Goal: Task Accomplishment & Management: Manage account settings

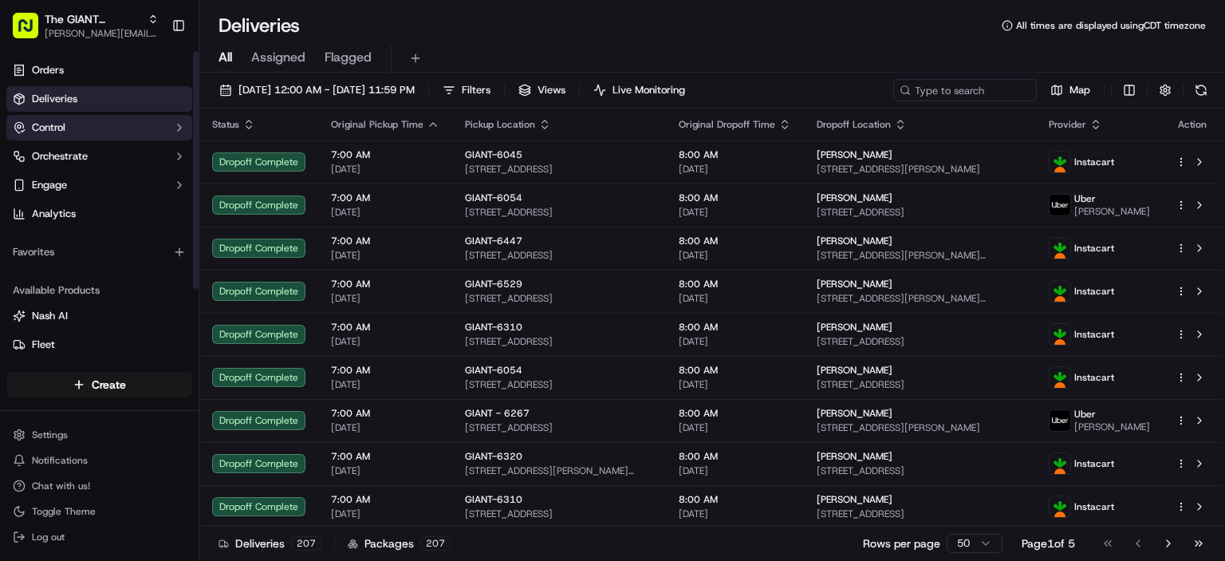
click at [61, 130] on span "Control" at bounding box center [49, 127] width 34 height 14
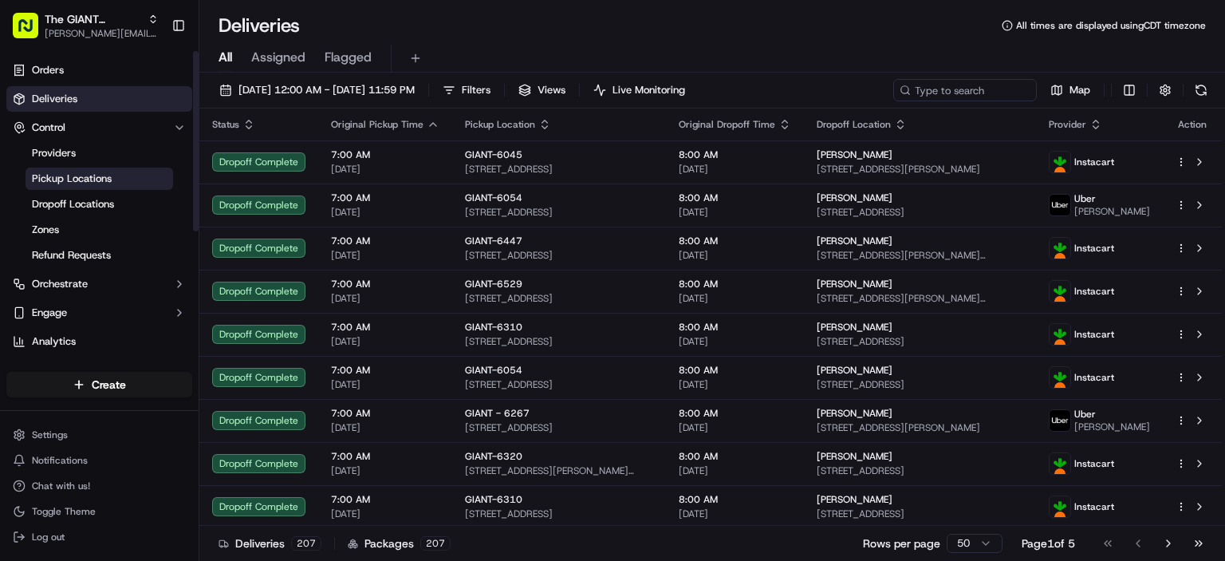
click at [64, 175] on span "Pickup Locations" at bounding box center [72, 178] width 80 height 14
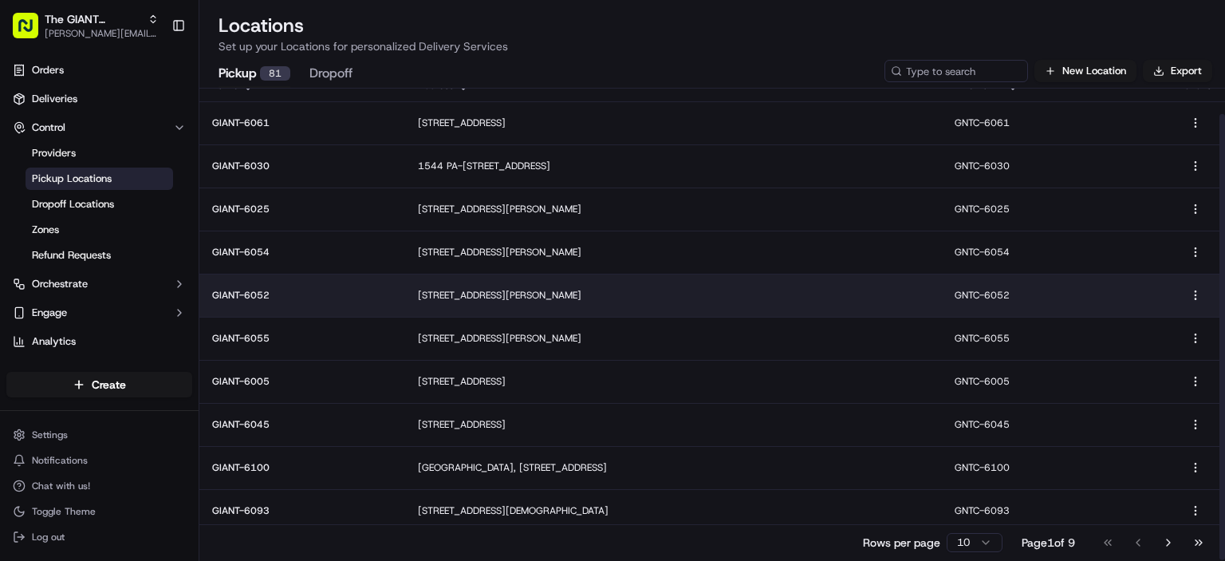
scroll to position [26, 0]
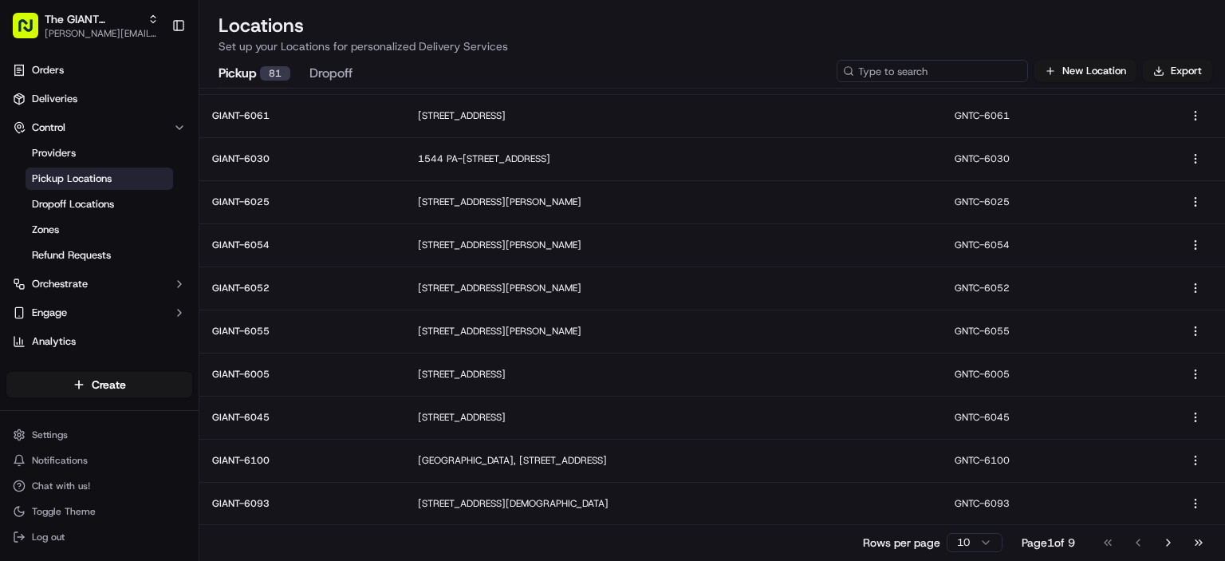
click at [944, 73] on input at bounding box center [932, 71] width 191 height 22
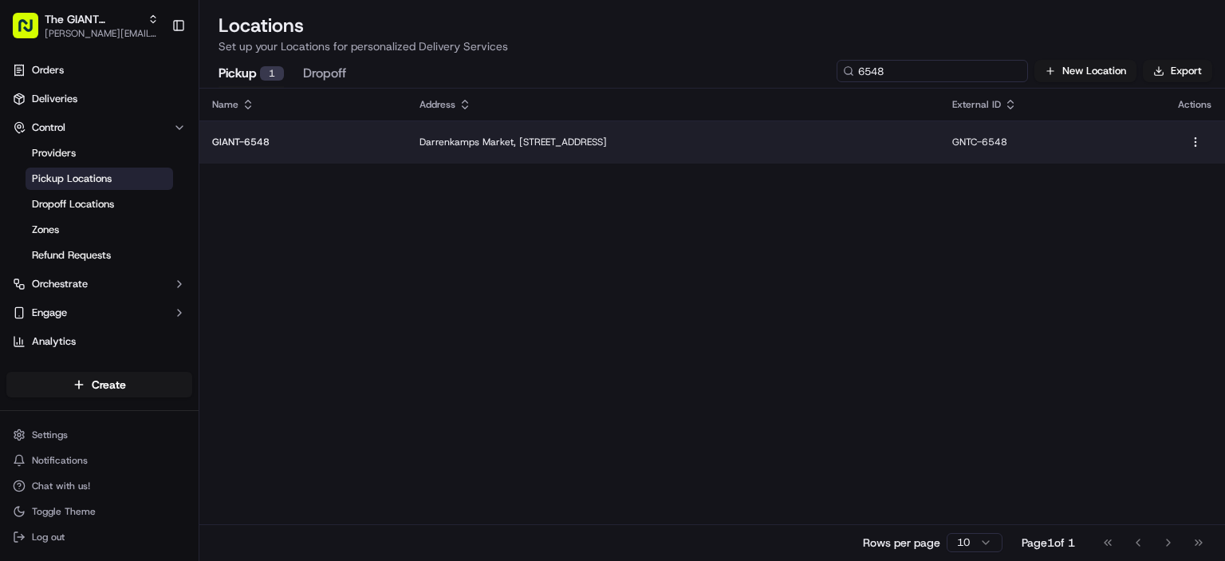
type input "6548"
click at [607, 144] on p "Darrenkamps Market, [STREET_ADDRESS]" at bounding box center [673, 142] width 507 height 13
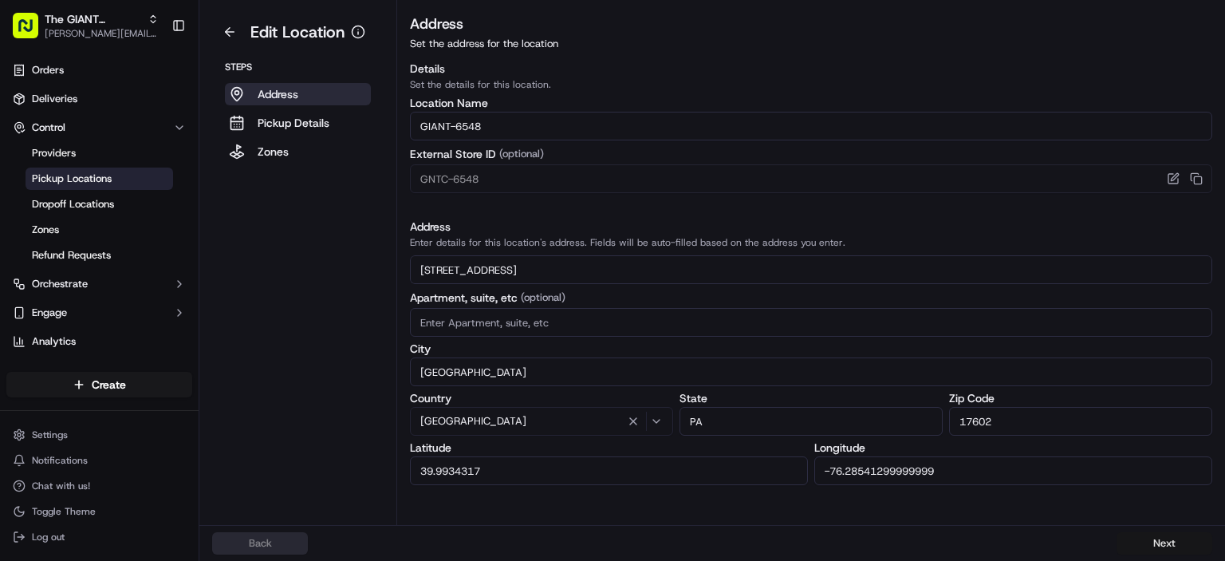
click at [1177, 542] on button "Next" at bounding box center [1165, 543] width 96 height 22
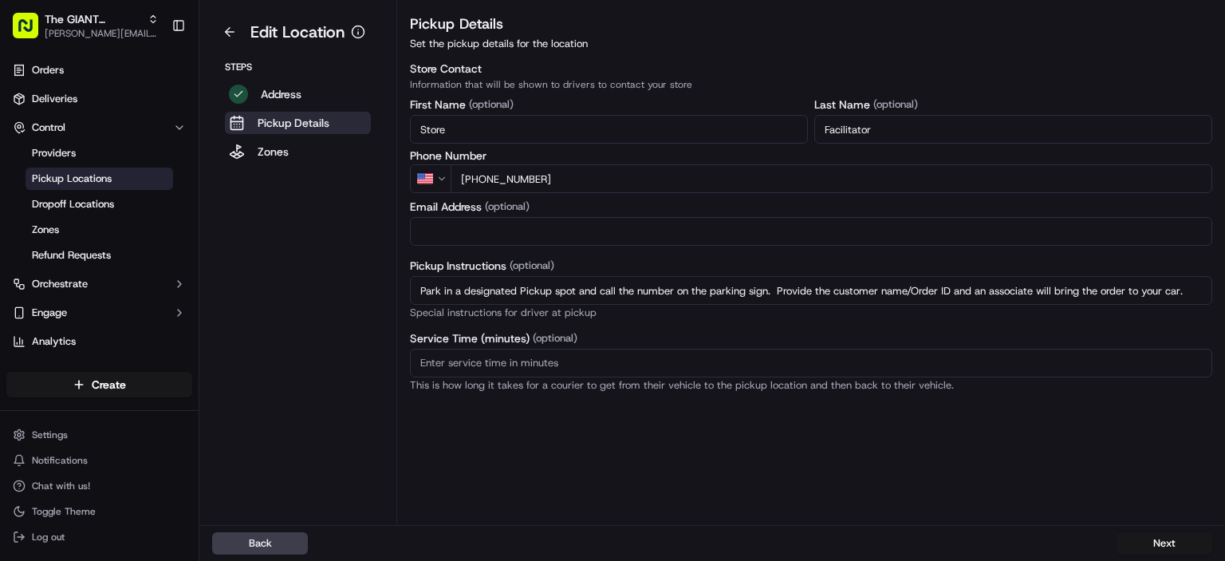
drag, startPoint x: 429, startPoint y: 289, endPoint x: 948, endPoint y: 293, distance: 519.3
click at [948, 293] on input "Park in a designated Pickup spot and call the number on the parking sign. Provi…" at bounding box center [811, 290] width 802 height 29
click at [997, 289] on input "Park in a designated Pickup spot and call the number on the parking sign. Provi…" at bounding box center [811, 290] width 802 height 29
click at [865, 448] on div "Pickup Details Set the pickup details for the location Store Contact Informatio…" at bounding box center [811, 269] width 828 height 512
drag, startPoint x: 1193, startPoint y: 290, endPoint x: 336, endPoint y: 274, distance: 856.8
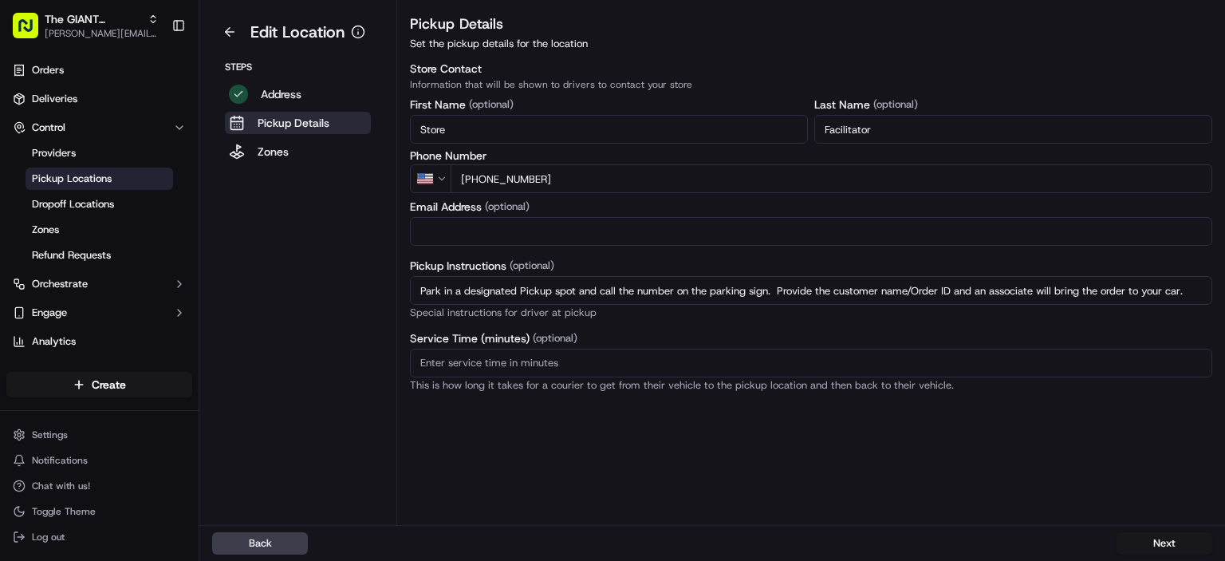
click at [336, 274] on div "Edit Location Steps Address Pickup Details Zones Pickup Details Set the pickup …" at bounding box center [712, 262] width 1026 height 525
paste input "regular parking spot and enter the store. Proceed to Click & Collect area and p…"
type input "Park in a regular parking spot and enter the store. Proceed to Click & Collect …"
click at [1167, 542] on button "Next" at bounding box center [1165, 543] width 96 height 22
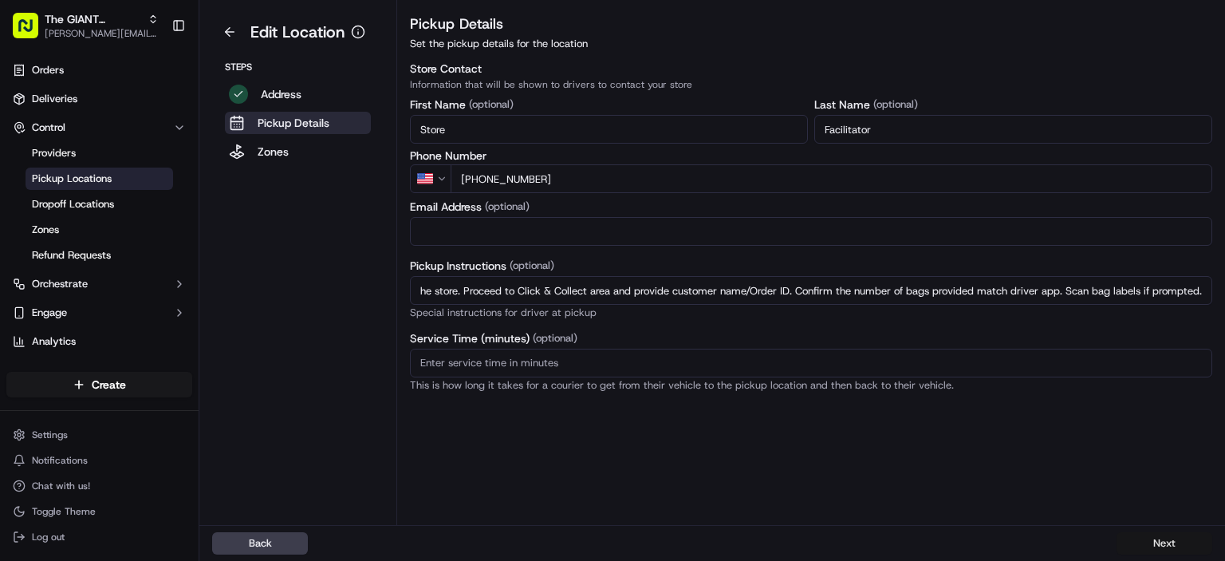
scroll to position [0, 0]
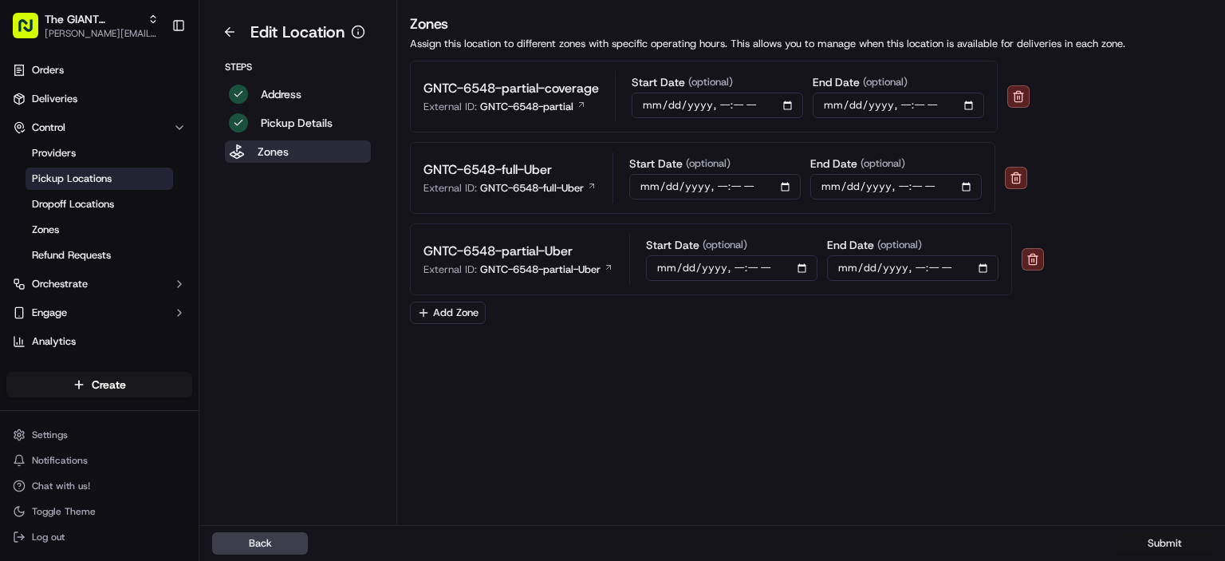
click at [1156, 537] on button "Submit" at bounding box center [1165, 543] width 96 height 22
